Goal: Complete application form

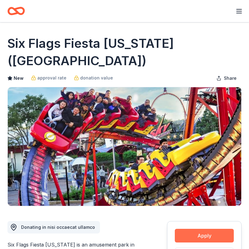
click at [205, 229] on button "Apply" at bounding box center [204, 236] width 59 height 14
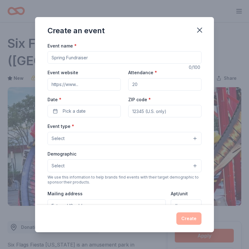
click at [147, 52] on input "Event name *" at bounding box center [125, 57] width 154 height 12
click at [199, 27] on icon "button" at bounding box center [200, 30] width 9 height 9
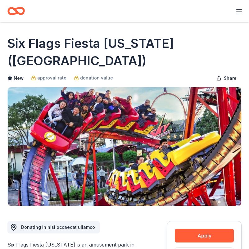
click at [242, 10] on icon "button" at bounding box center [239, 10] width 7 height 7
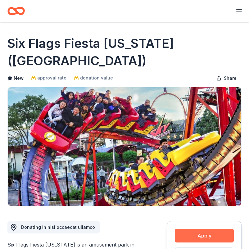
click at [197, 229] on button "Apply" at bounding box center [204, 236] width 59 height 14
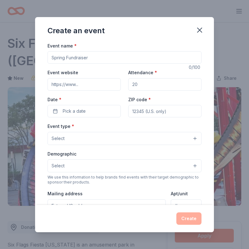
click at [117, 54] on input "Event name *" at bounding box center [125, 57] width 154 height 12
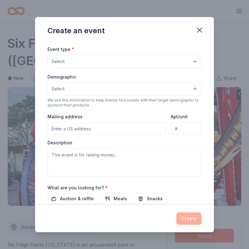
scroll to position [79, 0]
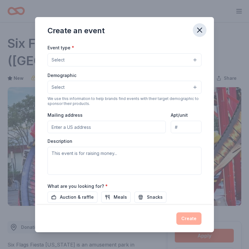
click at [203, 29] on icon "button" at bounding box center [200, 30] width 9 height 9
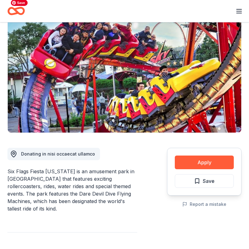
scroll to position [76, 0]
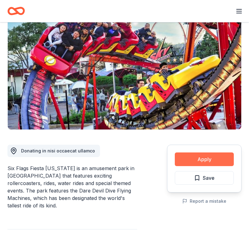
click at [206, 153] on button "Apply" at bounding box center [204, 160] width 59 height 14
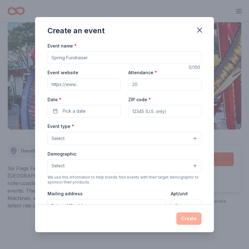
scroll to position [51, 0]
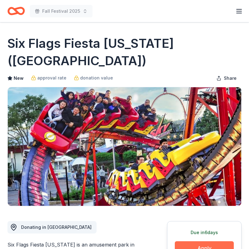
click at [220, 242] on button "Apply" at bounding box center [204, 249] width 59 height 14
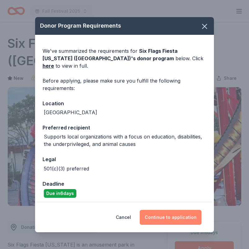
click at [164, 212] on button "Continue to application" at bounding box center [171, 217] width 62 height 15
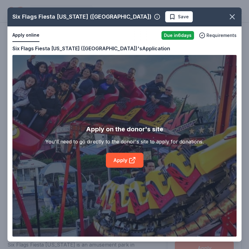
click at [130, 150] on div "Six Flags Fiesta [US_STATE] ([GEOGRAPHIC_DATA]) Save Apply online Due [DATE] Re…" at bounding box center [124, 124] width 234 height 234
click at [130, 159] on div "Six Flags Fiesta [US_STATE] ([GEOGRAPHIC_DATA]) Save Apply online Due [DATE] Re…" at bounding box center [124, 124] width 234 height 234
click at [233, 15] on icon "button" at bounding box center [232, 16] width 9 height 9
